Goal: Task Accomplishment & Management: Manage account settings

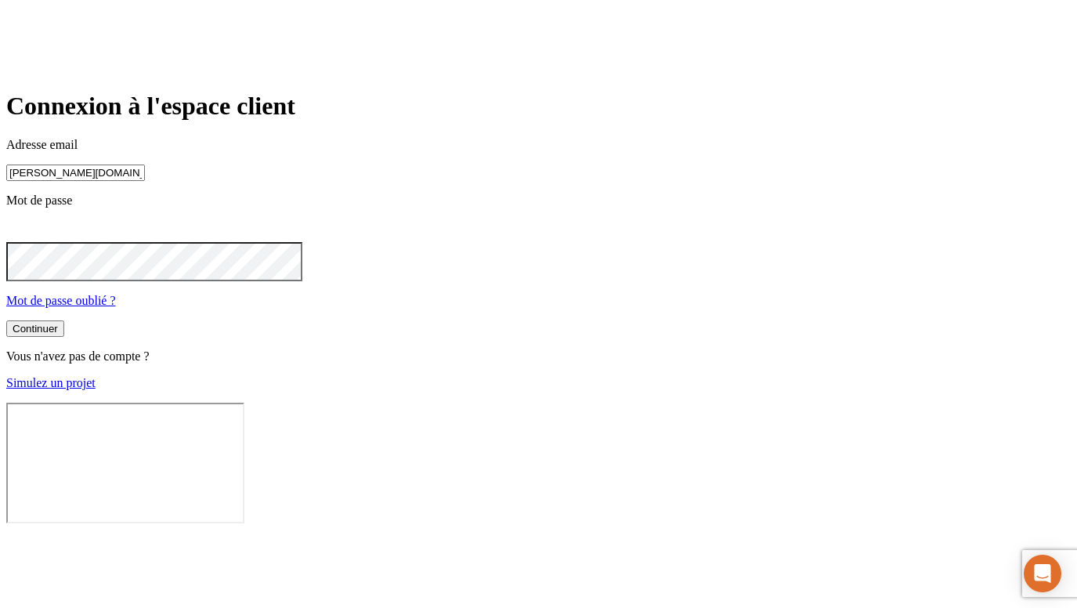
click at [145, 181] on input "[PERSON_NAME][DOMAIN_NAME][EMAIL_ADDRESS][DOMAIN_NAME]" at bounding box center [75, 172] width 139 height 16
type input "[PERSON_NAME][DOMAIN_NAME][EMAIL_ADDRESS][DOMAIN_NAME]"
click at [64, 338] on button "Continuer" at bounding box center [35, 330] width 58 height 16
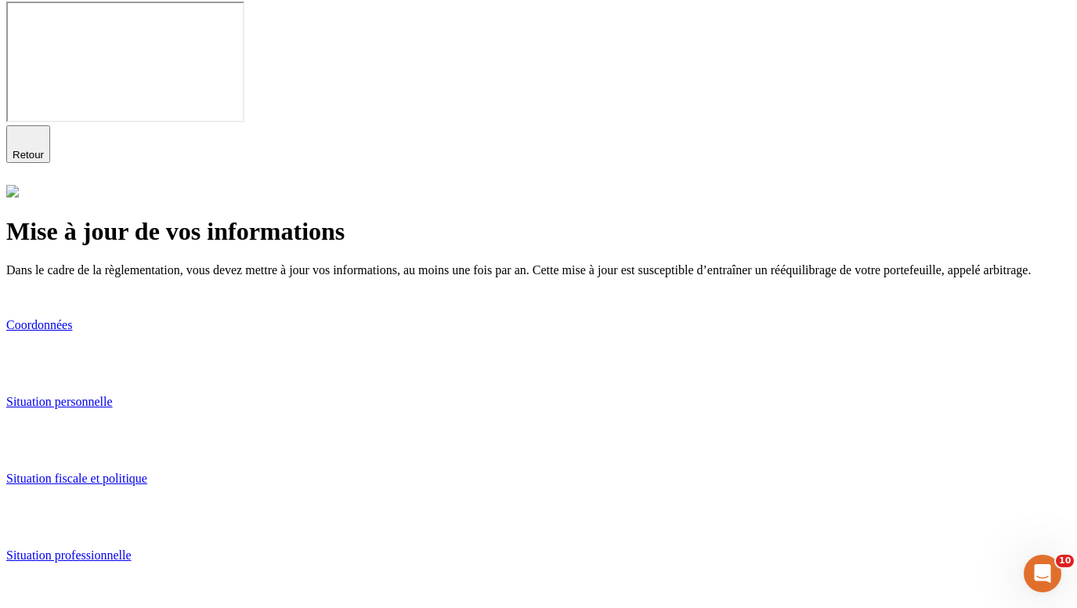
scroll to position [132, 0]
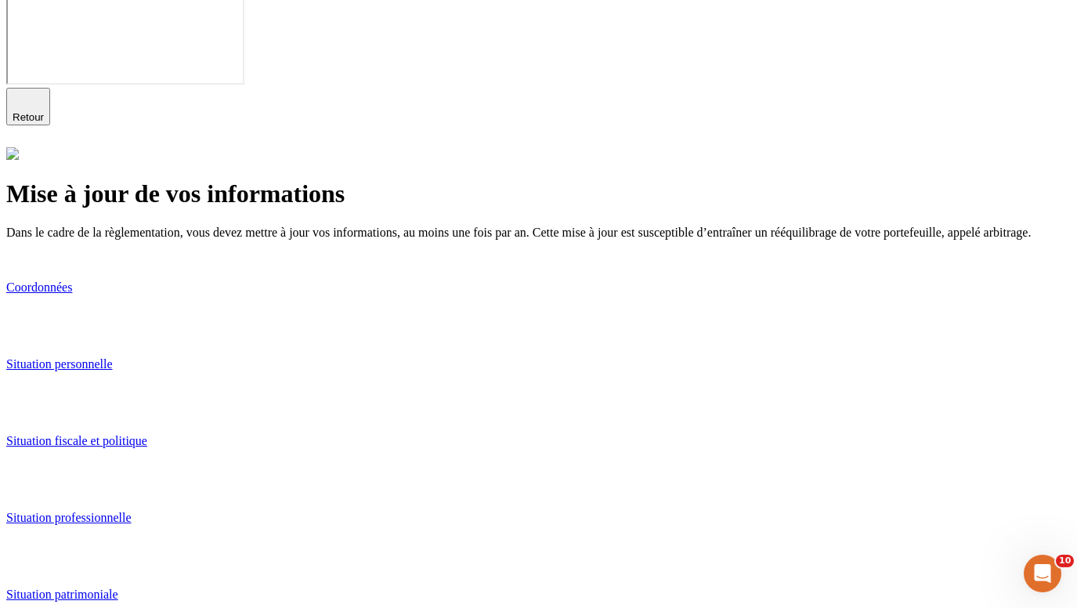
click at [904, 179] on div "Mise à jour de vos informations Dans le cadre de la règlementation, vous devez …" at bounding box center [538, 438] width 1064 height 582
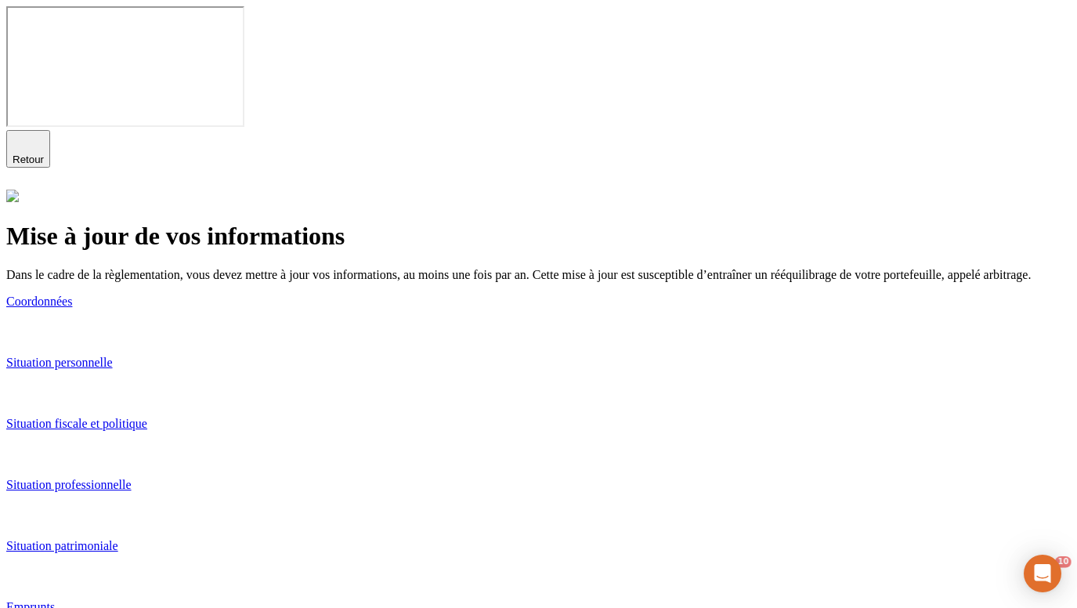
click at [524, 294] on link "Coordonnées" at bounding box center [538, 318] width 1064 height 48
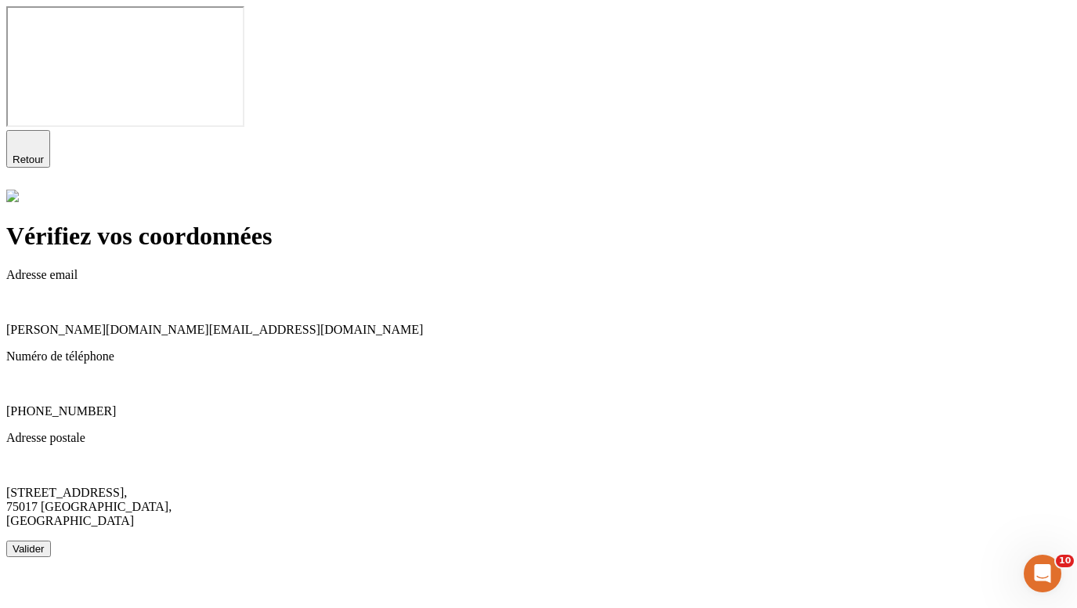
click at [51, 540] on button "Valider" at bounding box center [28, 548] width 45 height 16
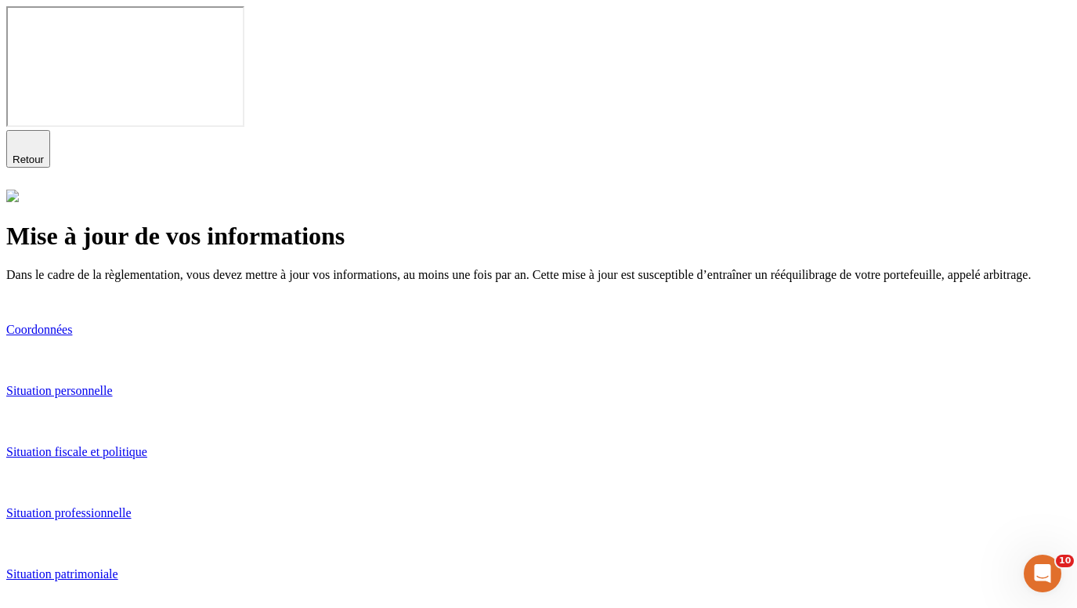
click at [361, 384] on p "Situation personnelle" at bounding box center [538, 391] width 1064 height 14
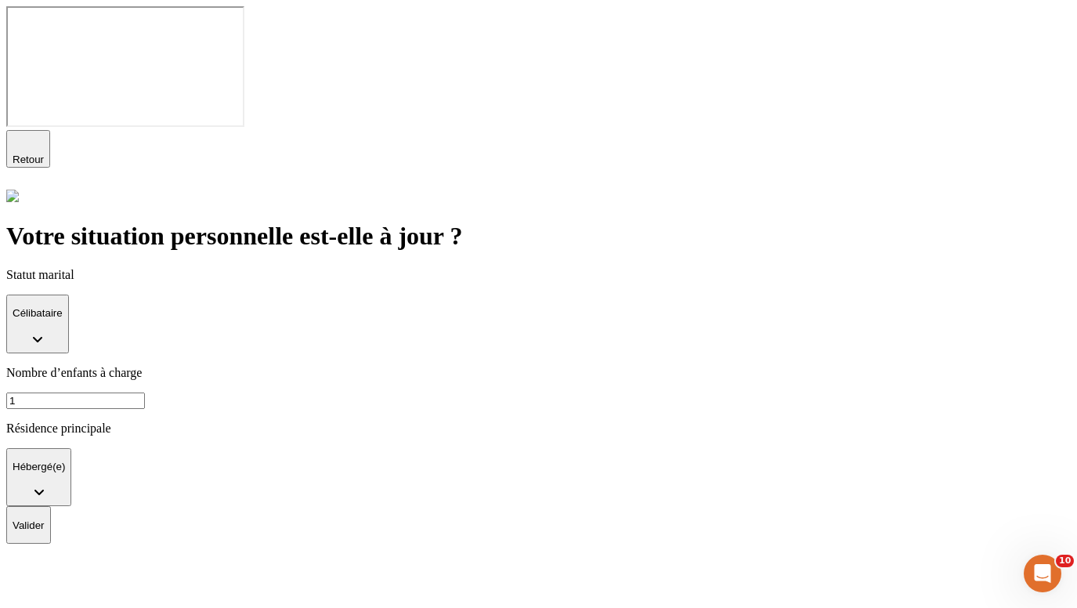
click at [45, 519] on p "Valider" at bounding box center [29, 525] width 32 height 12
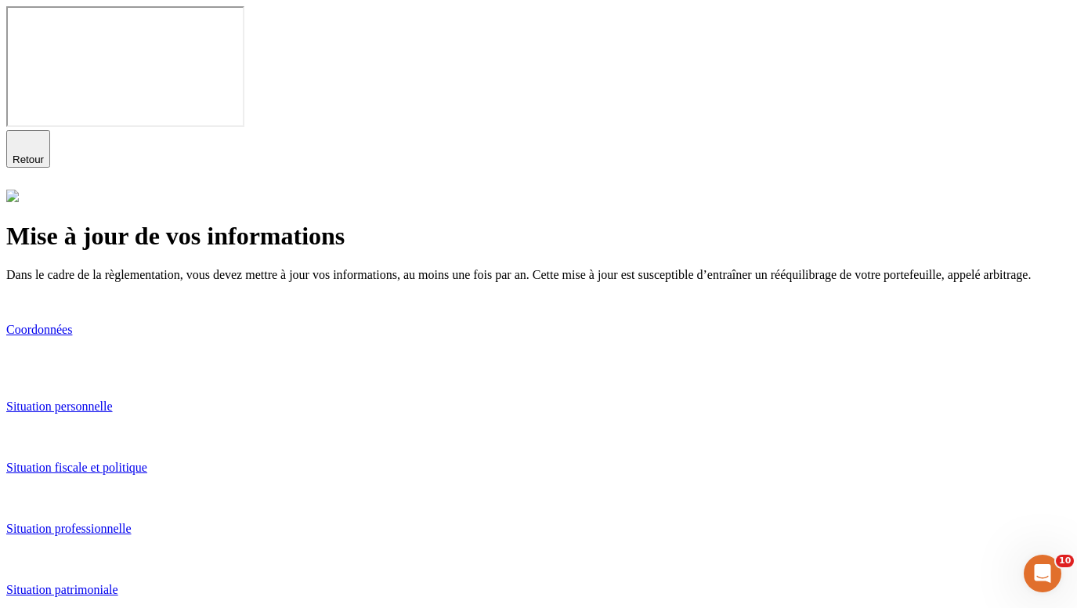
click at [337, 460] on div "Situation fiscale et politique" at bounding box center [538, 467] width 1064 height 14
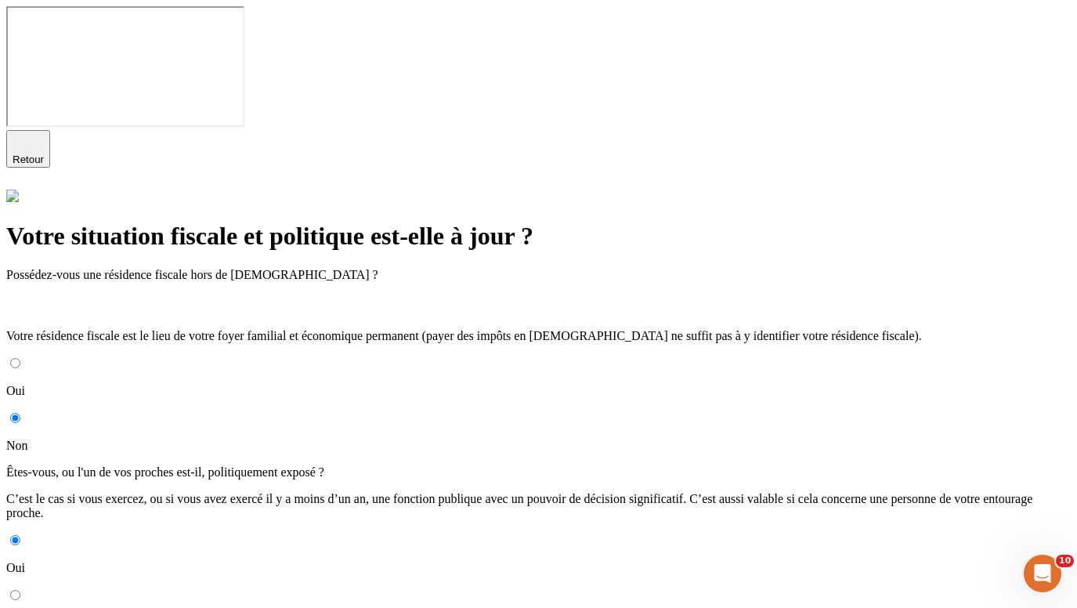
scroll to position [93, 0]
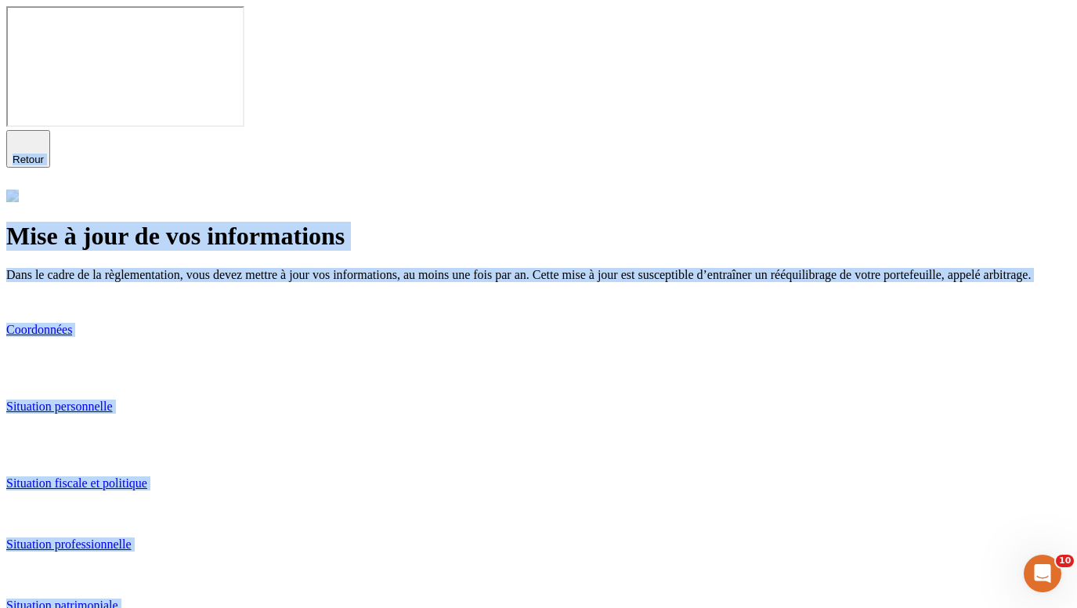
click at [450, 537] on p "Situation professionnelle" at bounding box center [538, 544] width 1064 height 14
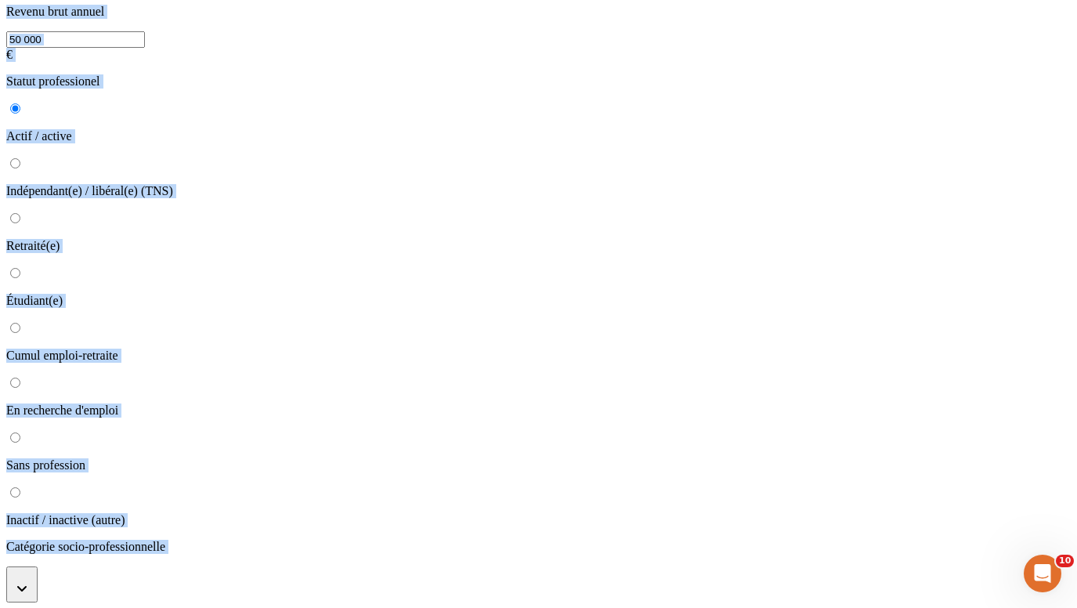
scroll to position [272, 0]
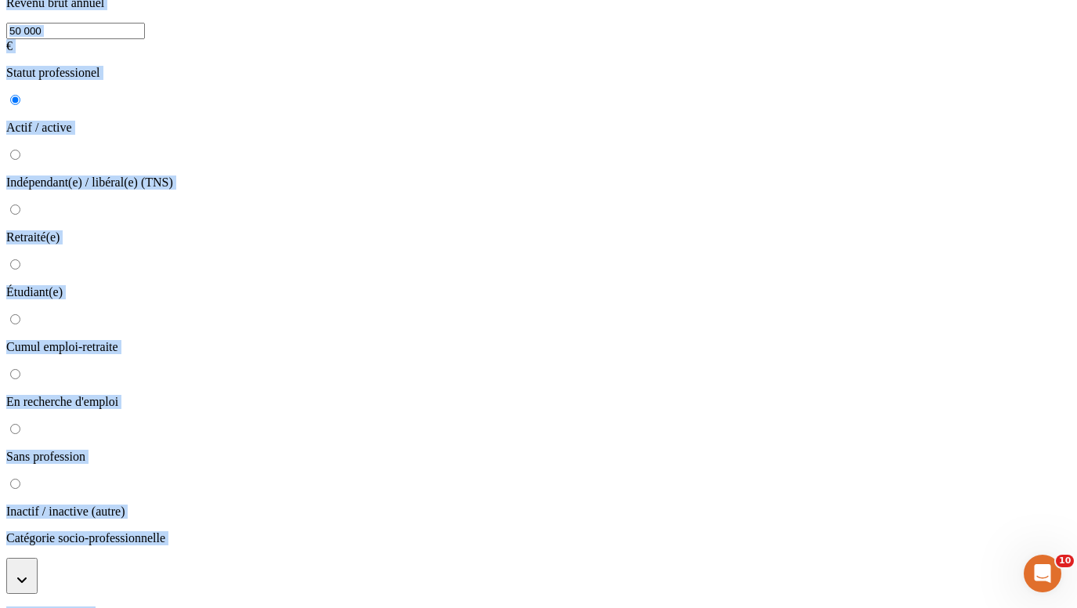
click at [38, 557] on button "button" at bounding box center [21, 575] width 31 height 36
click at [348, 606] on li "Agents de maîtrise de production" at bounding box center [554, 613] width 1033 height 14
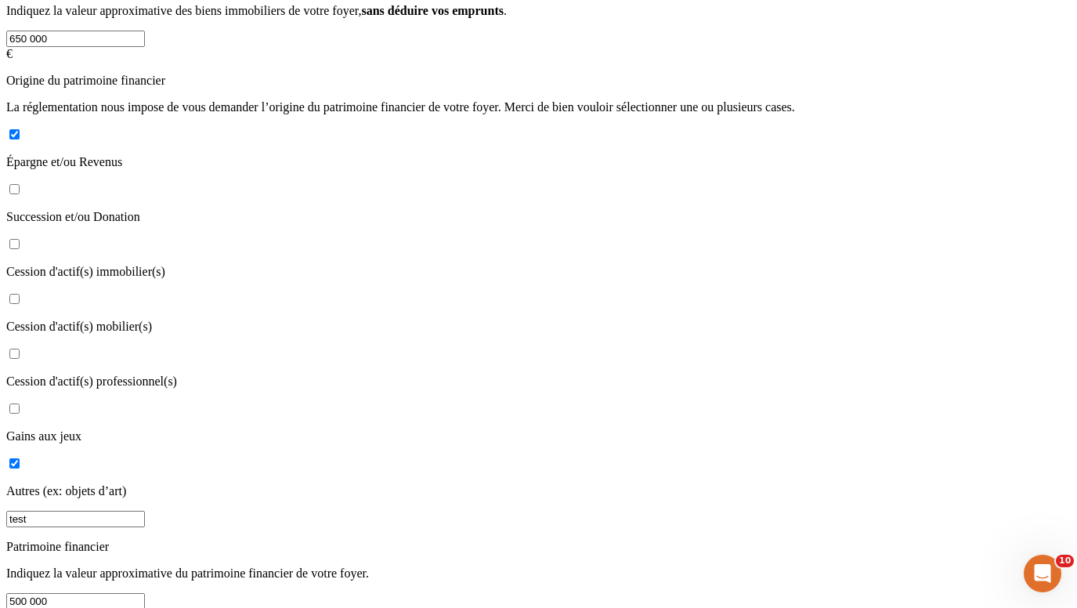
scroll to position [462, 0]
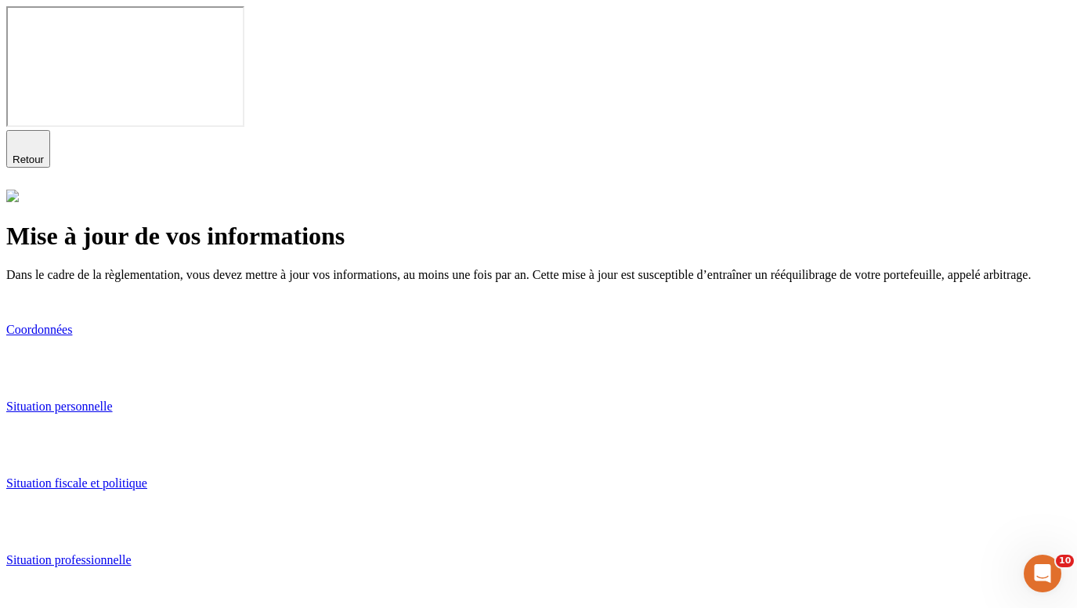
scroll to position [42, 0]
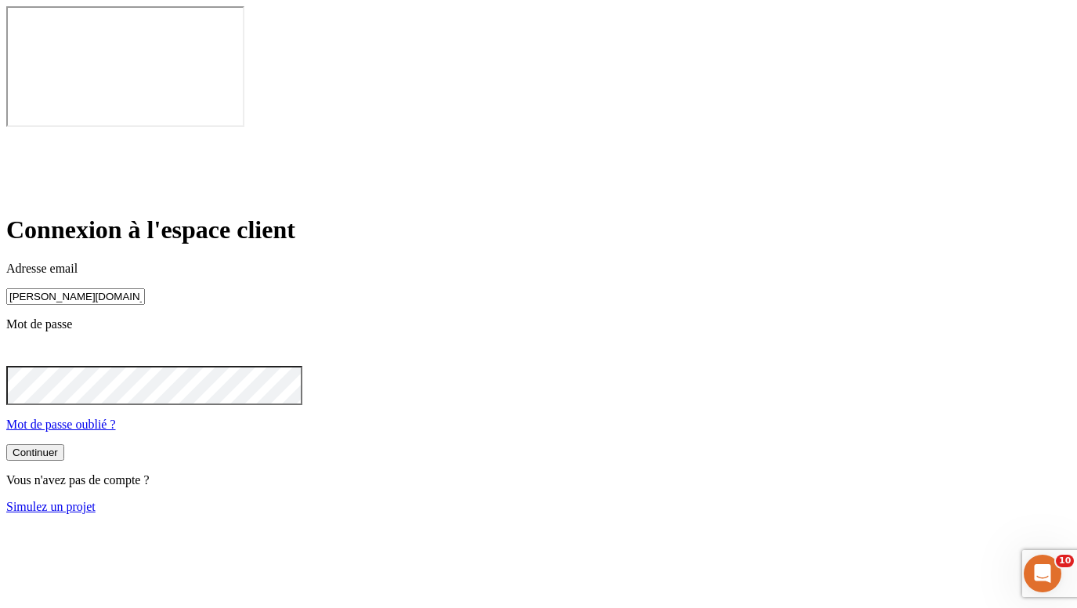
click at [145, 288] on input "[PERSON_NAME][DOMAIN_NAME][EMAIL_ADDRESS][DOMAIN_NAME]" at bounding box center [75, 296] width 139 height 16
paste input "[PERSON_NAME][DOMAIN_NAME]+8321"
click at [64, 446] on button "Continuer" at bounding box center [35, 454] width 58 height 16
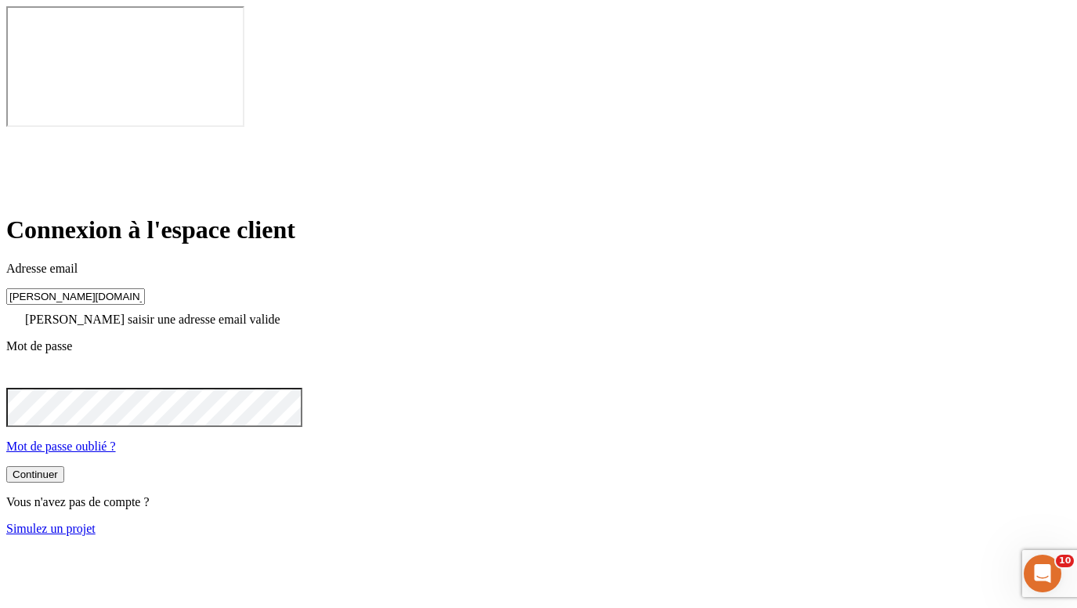
drag, startPoint x: 412, startPoint y: 221, endPoint x: 400, endPoint y: 221, distance: 11.7
click at [145, 288] on input "[PERSON_NAME][DOMAIN_NAME][EMAIL_ADDRESS][DOMAIN_NAME]" at bounding box center [75, 296] width 139 height 16
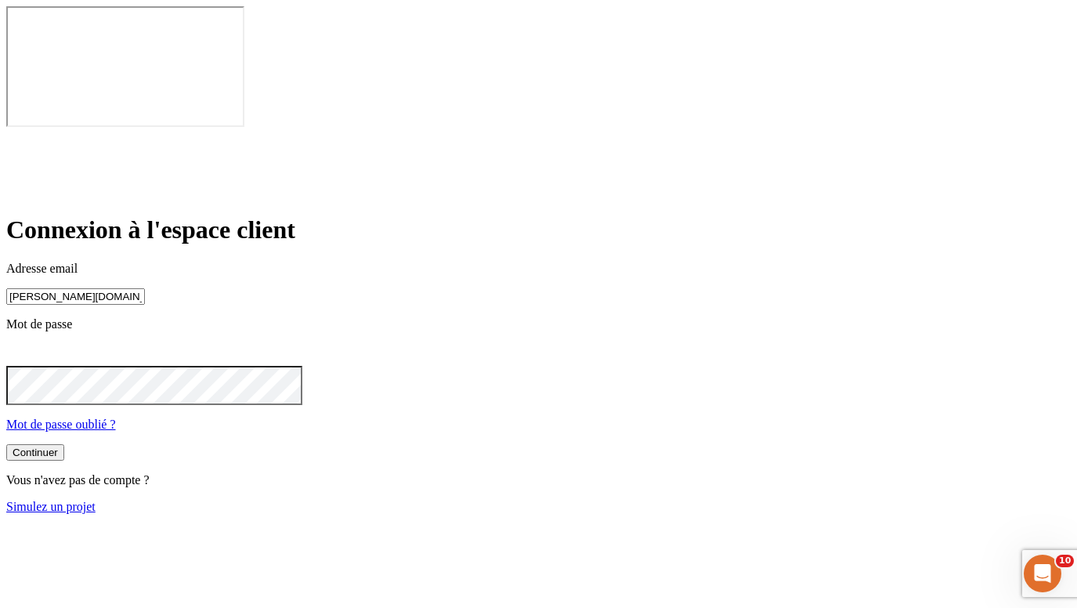
type input "[PERSON_NAME][DOMAIN_NAME][EMAIL_ADDRESS][DOMAIN_NAME]"
click at [64, 444] on button "Continuer" at bounding box center [35, 452] width 58 height 16
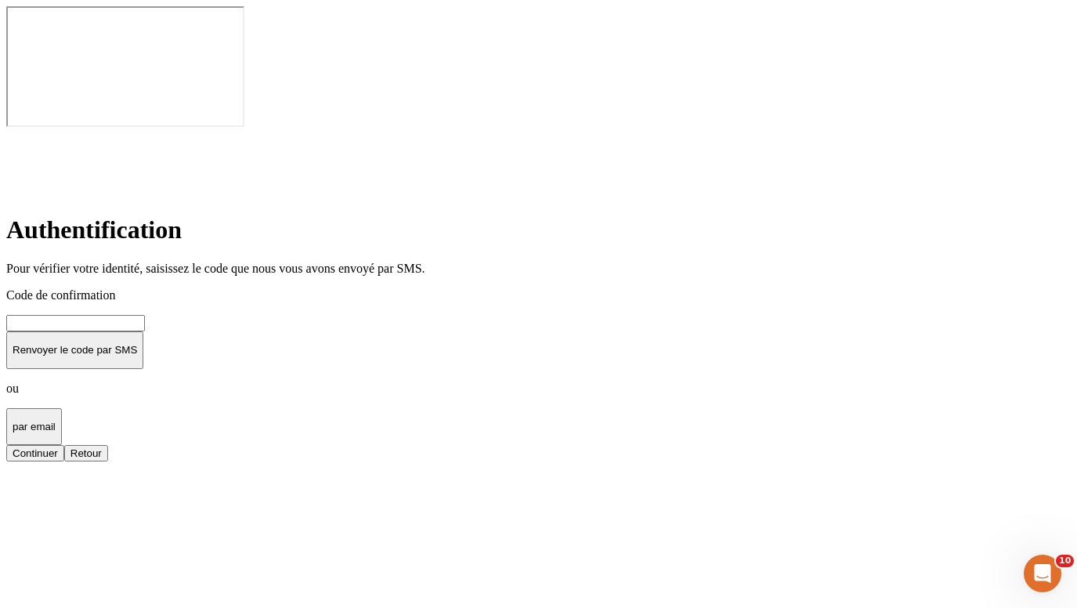
click at [145, 315] on input at bounding box center [75, 323] width 139 height 16
type input "000000"
click at [64, 445] on button "Continuer" at bounding box center [35, 453] width 58 height 16
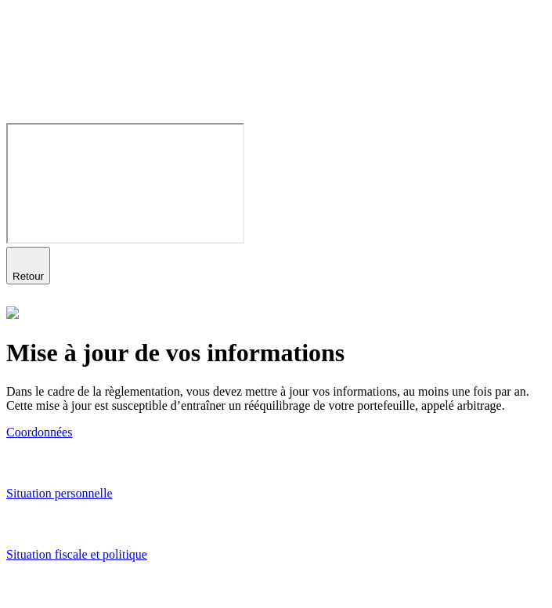
click at [303, 425] on link "Coordonnées" at bounding box center [275, 449] width 539 height 48
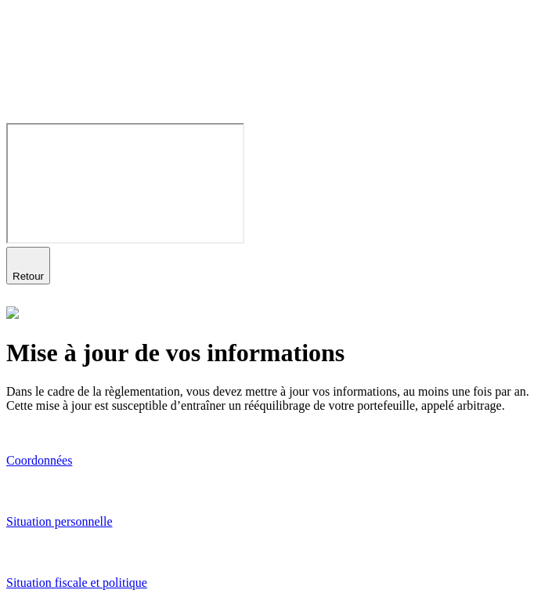
click at [210, 514] on link "Situation personnelle" at bounding box center [275, 538] width 539 height 48
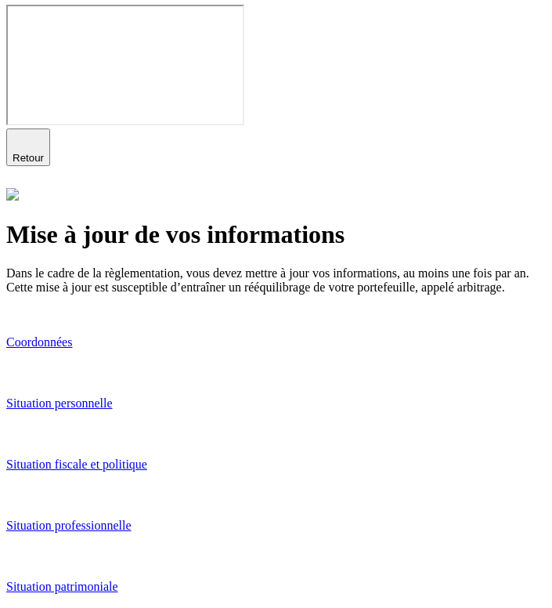
scroll to position [151, 0]
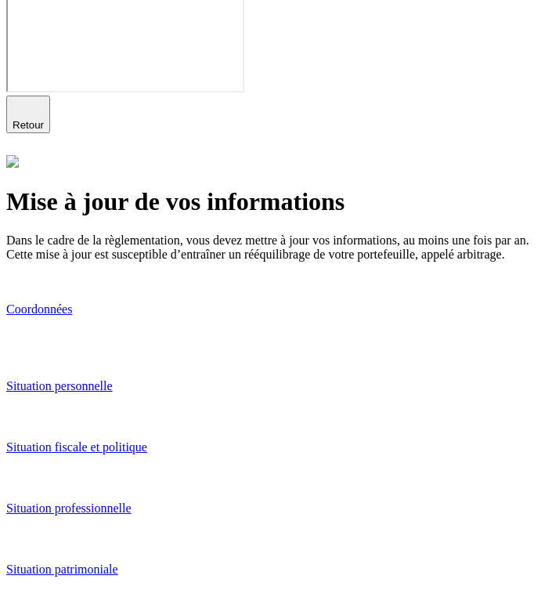
click at [224, 440] on link "Situation fiscale et politique" at bounding box center [275, 464] width 539 height 48
